Goal: Task Accomplishment & Management: Manage account settings

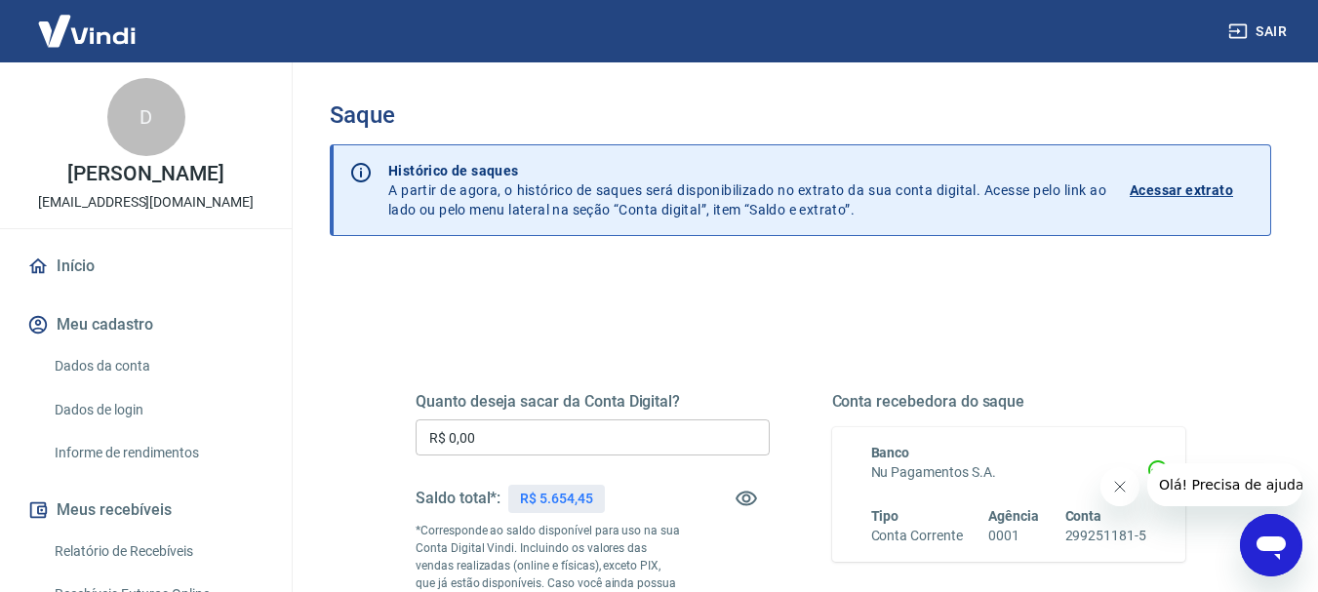
click at [523, 429] on input "R$ 0,00" at bounding box center [593, 437] width 354 height 36
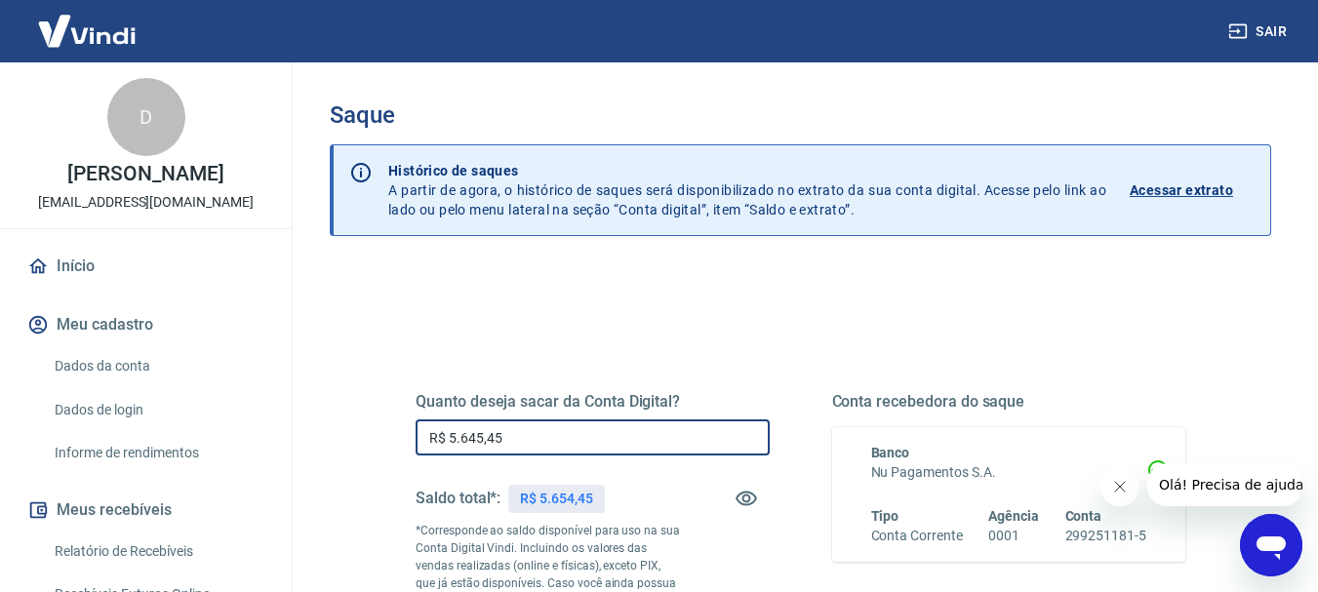
type input "R$ 5.645,45"
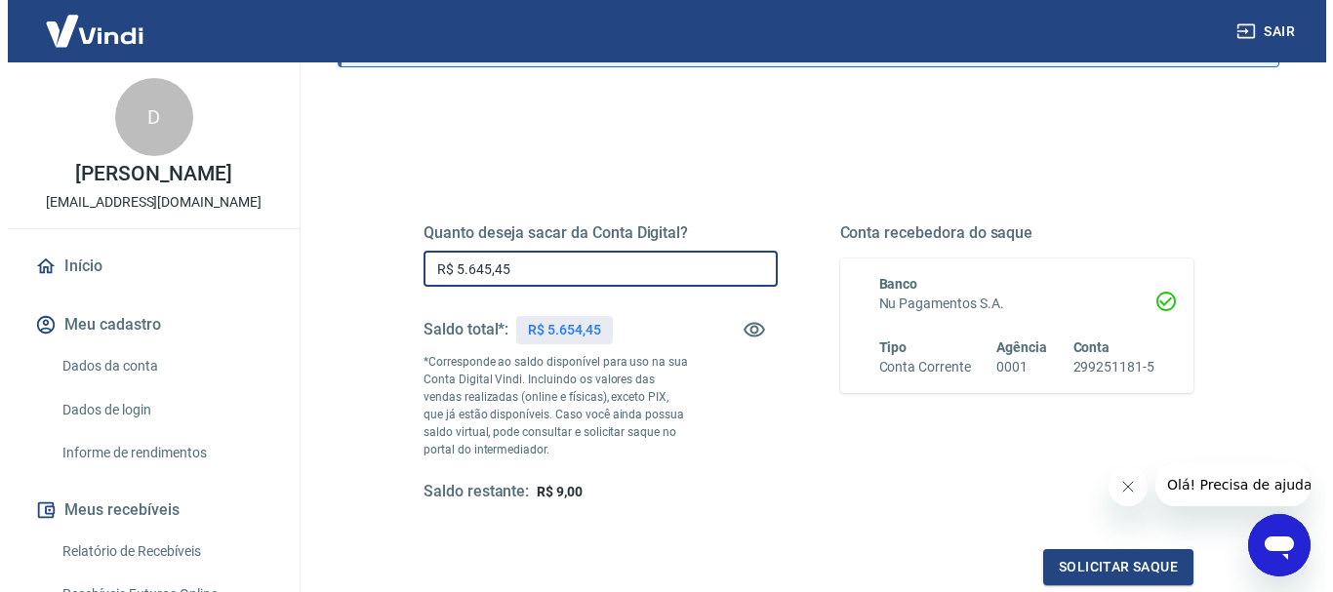
scroll to position [195, 0]
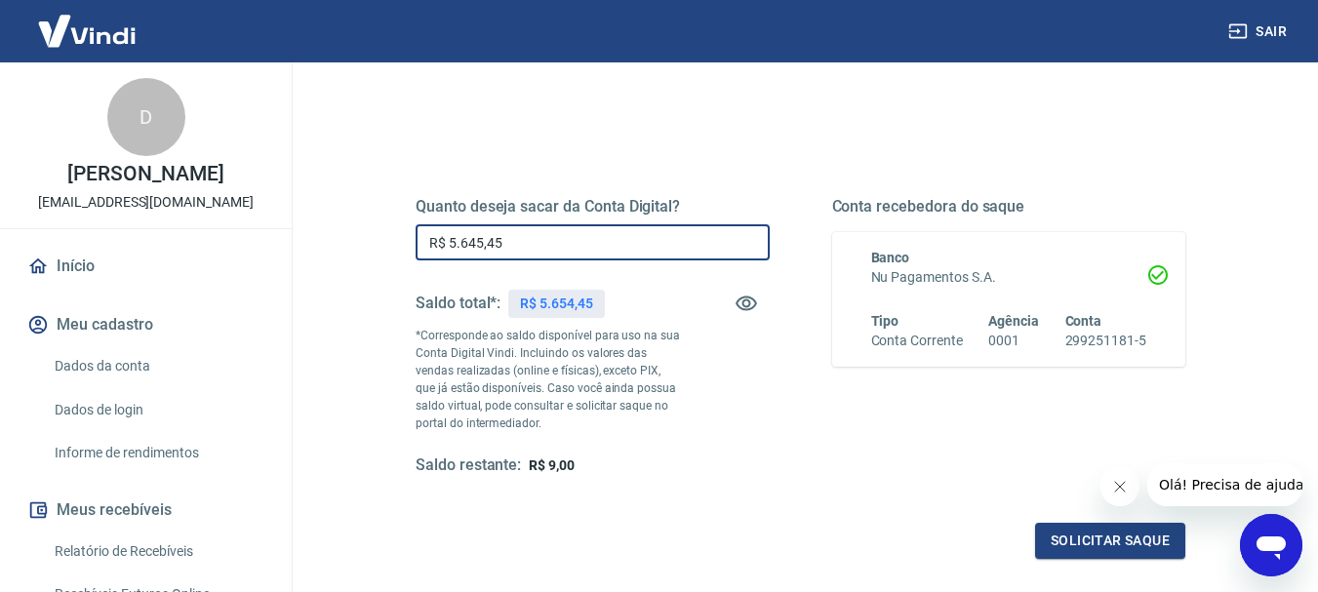
click at [1124, 495] on button "Fechar mensagem da empresa" at bounding box center [1118, 486] width 39 height 39
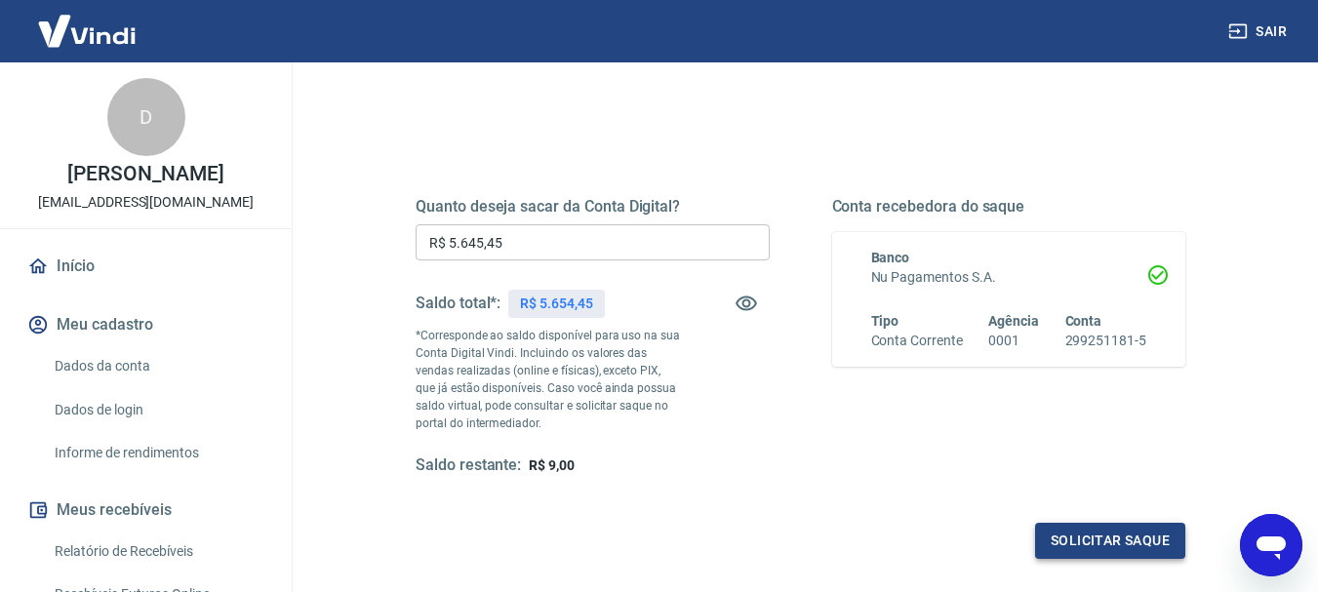
click at [1103, 539] on button "Solicitar saque" at bounding box center [1110, 541] width 150 height 36
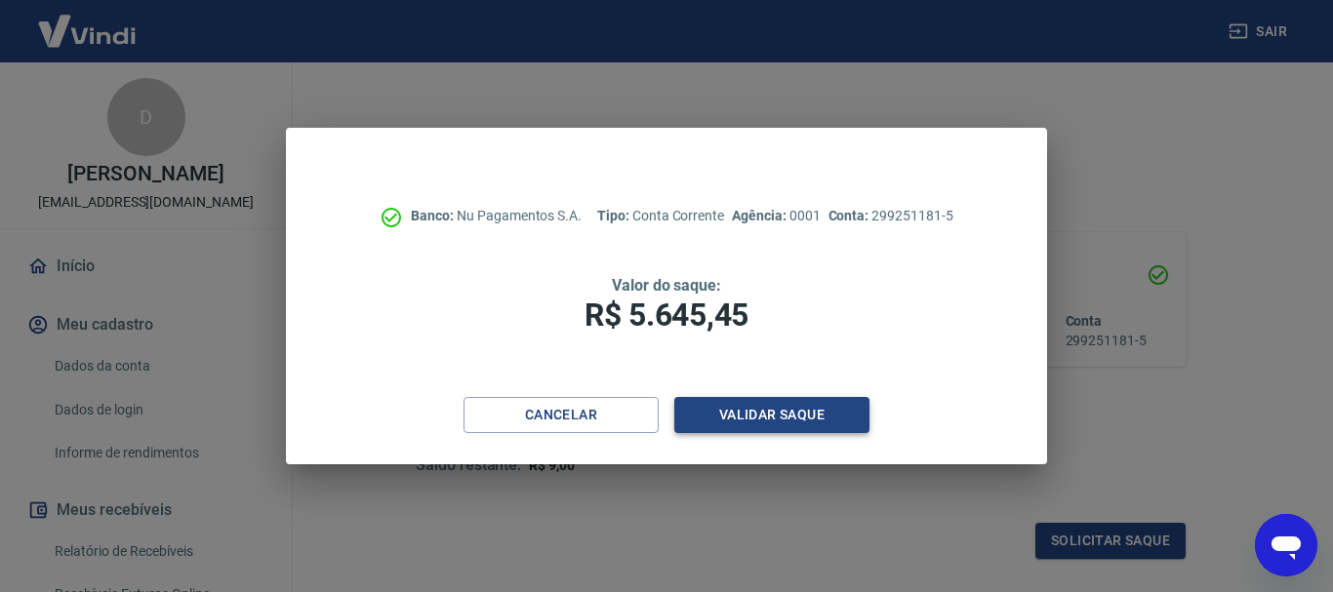
click at [793, 416] on button "Validar saque" at bounding box center [771, 415] width 195 height 36
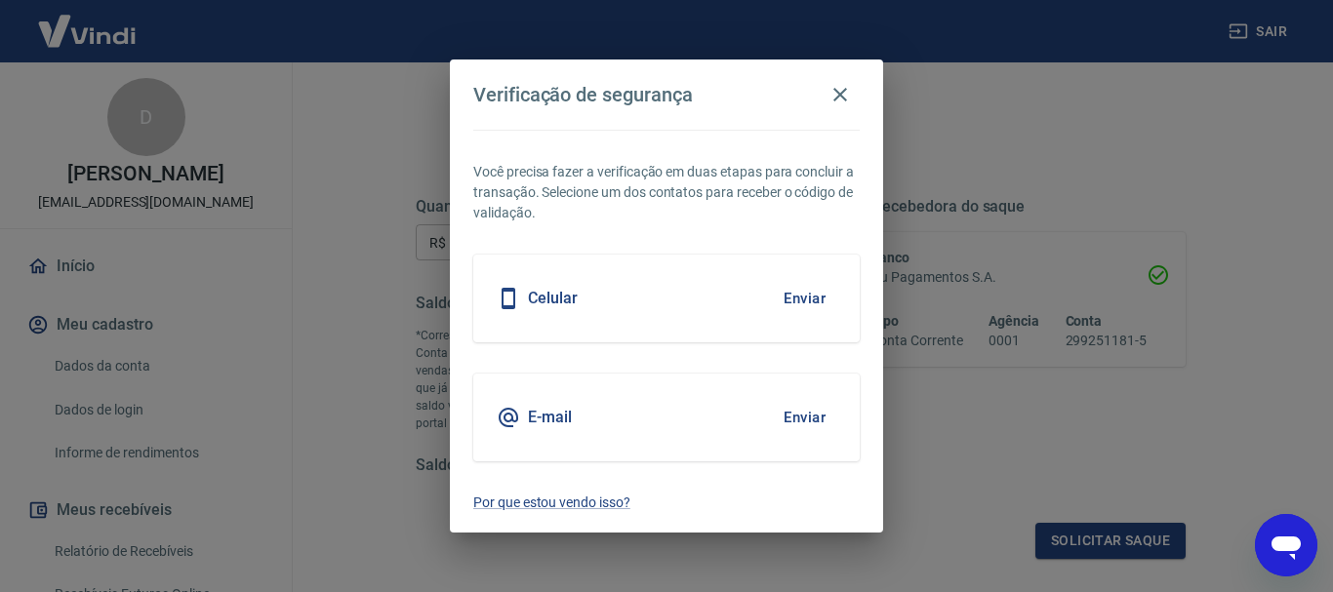
click at [808, 423] on button "Enviar" at bounding box center [804, 417] width 63 height 41
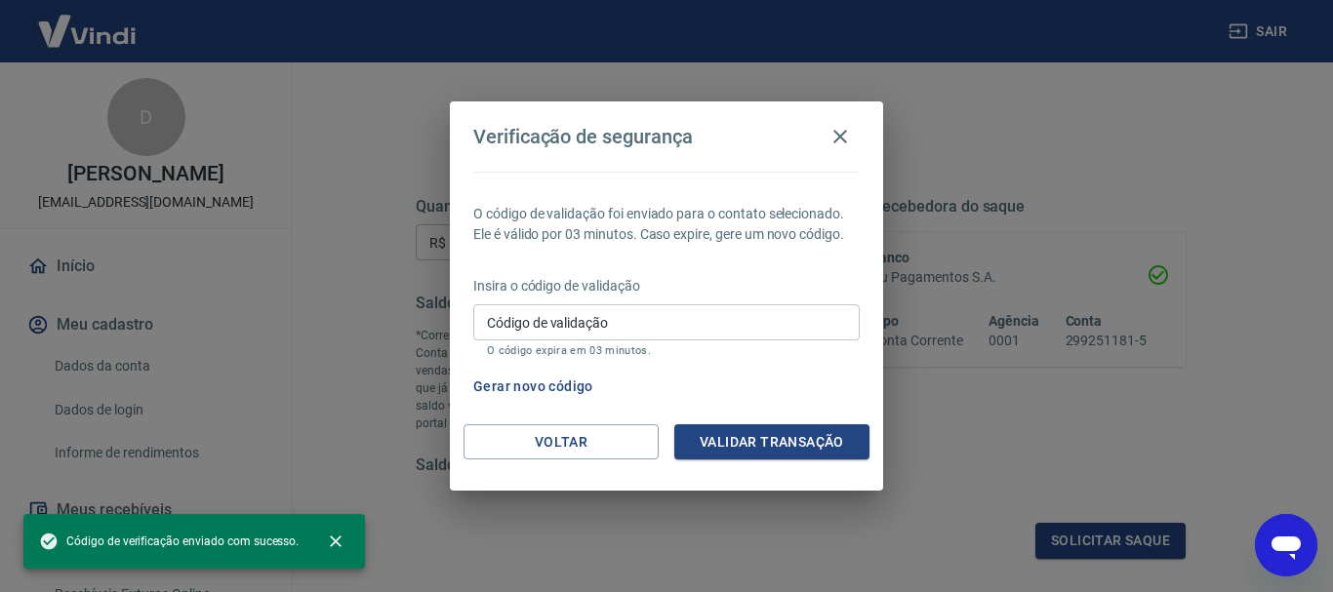
click at [539, 323] on input "Código de validação" at bounding box center [666, 322] width 386 height 36
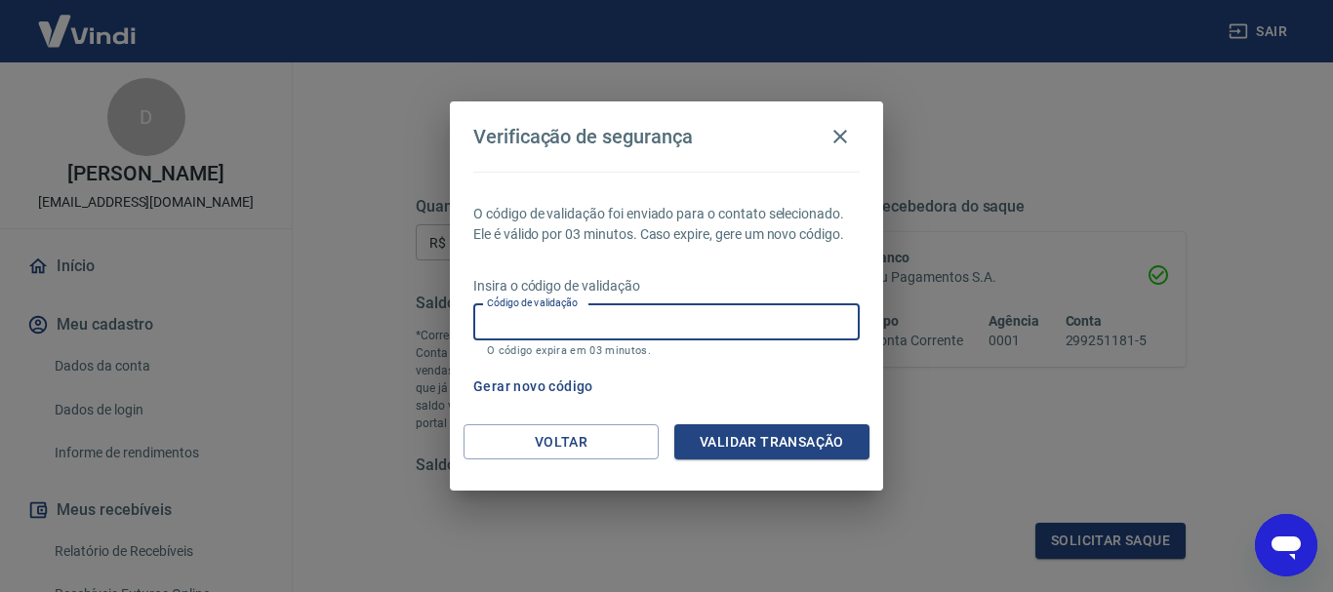
paste input "961037"
type input "961037"
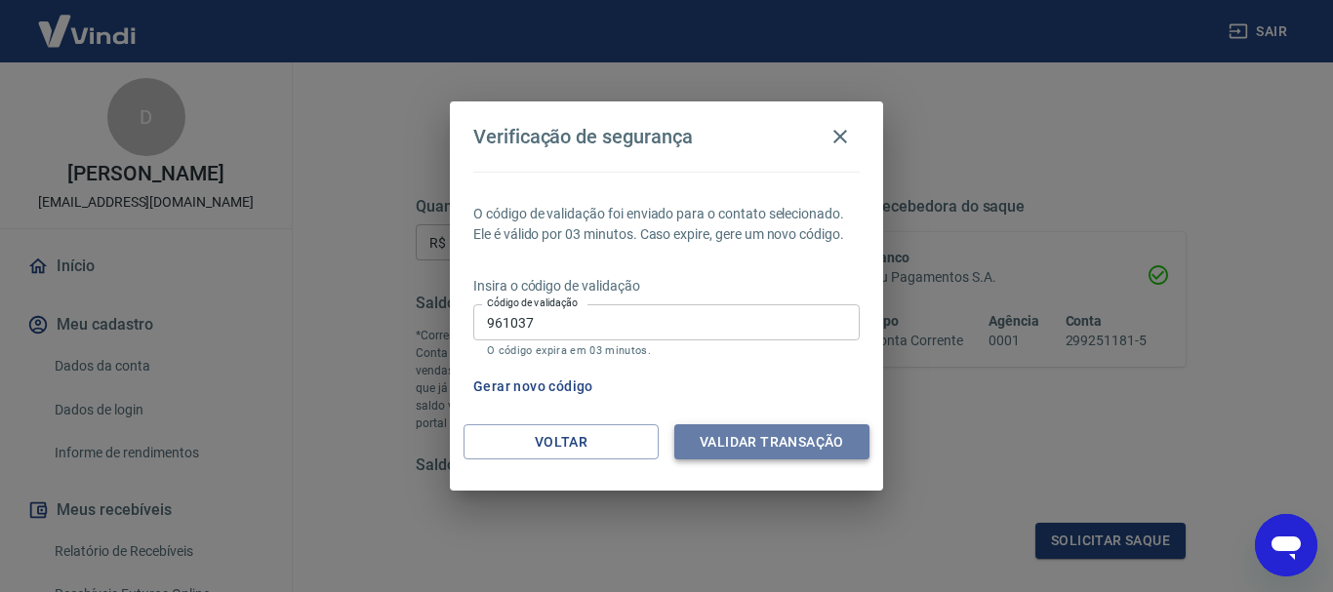
click at [792, 437] on button "Validar transação" at bounding box center [771, 442] width 195 height 36
